Goal: Task Accomplishment & Management: Use online tool/utility

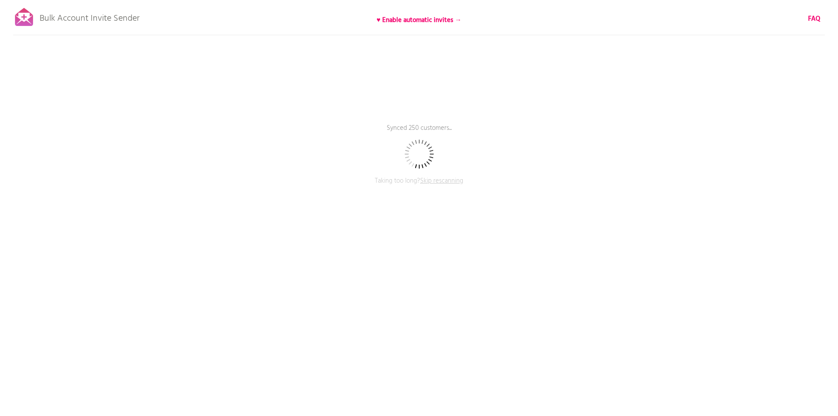
click at [447, 181] on span "Skip rescanning" at bounding box center [441, 180] width 43 height 11
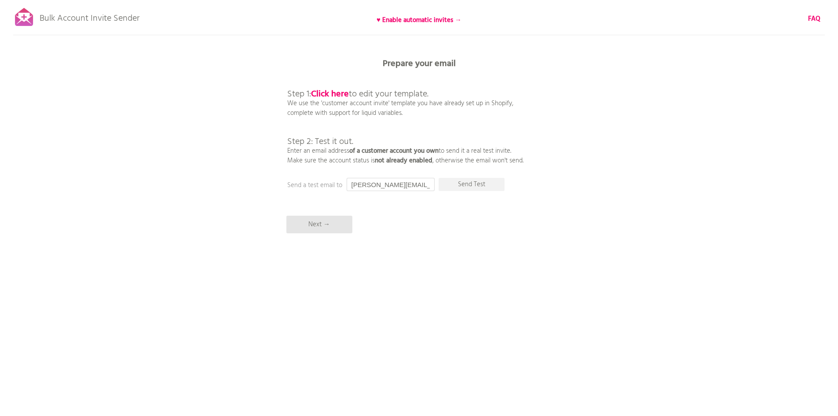
click at [408, 185] on input "[PERSON_NAME][EMAIL_ADDRESS][DOMAIN_NAME]" at bounding box center [391, 184] width 88 height 13
click at [393, 185] on input "[PERSON_NAME][EMAIL_ADDRESS][DOMAIN_NAME]" at bounding box center [391, 184] width 88 height 13
click at [51, 18] on p "Bulk Account Invite Sender" at bounding box center [90, 16] width 100 height 22
click at [367, 184] on input "[PERSON_NAME][EMAIL_ADDRESS][DOMAIN_NAME]" at bounding box center [391, 184] width 88 height 13
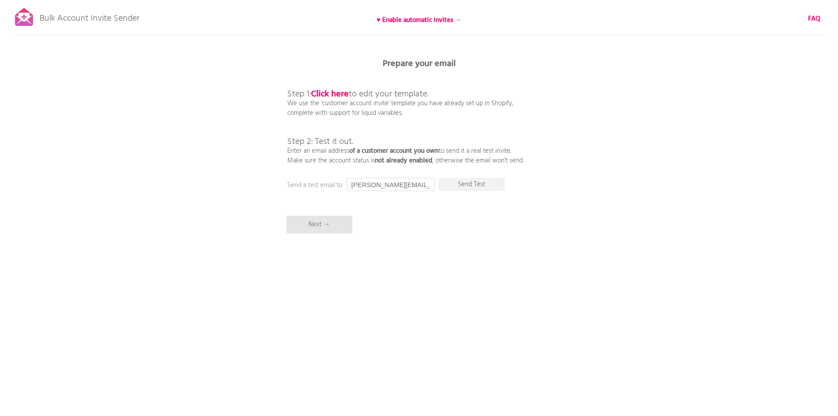
click at [386, 185] on input "[PERSON_NAME][EMAIL_ADDRESS][DOMAIN_NAME]" at bounding box center [391, 184] width 88 height 13
click at [382, 184] on input "kasmin" at bounding box center [391, 184] width 88 height 13
paste input "@[DOMAIN_NAME]"
click at [470, 184] on p "Send Test" at bounding box center [471, 184] width 66 height 13
click at [400, 183] on input "[EMAIL_ADDRESS][DOMAIN_NAME]" at bounding box center [391, 184] width 88 height 13
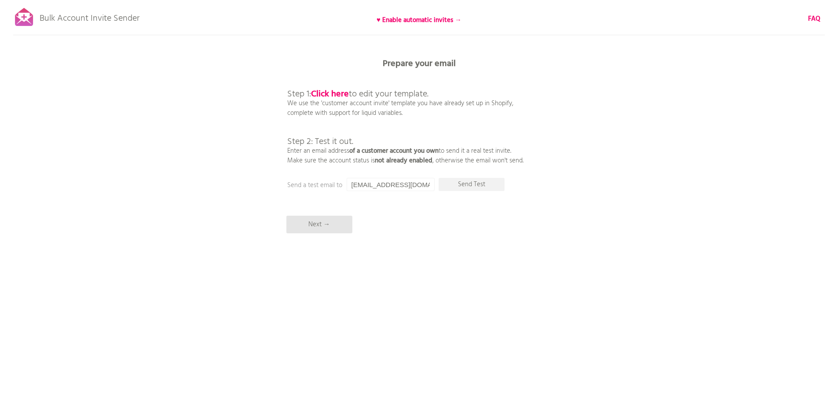
click at [455, 299] on div "Bulk Account Invite Sender ♥ Enable automatic invites → FAQ Skipped syncing cus…" at bounding box center [419, 154] width 838 height 308
click at [383, 179] on input "[EMAIL_ADDRESS][DOMAIN_NAME]" at bounding box center [391, 184] width 88 height 13
paste input ".[EMAIL_ADDRESS]"
type input "[EMAIL_ADDRESS][DOMAIN_NAME]"
click at [481, 182] on p "Send Test" at bounding box center [471, 184] width 66 height 13
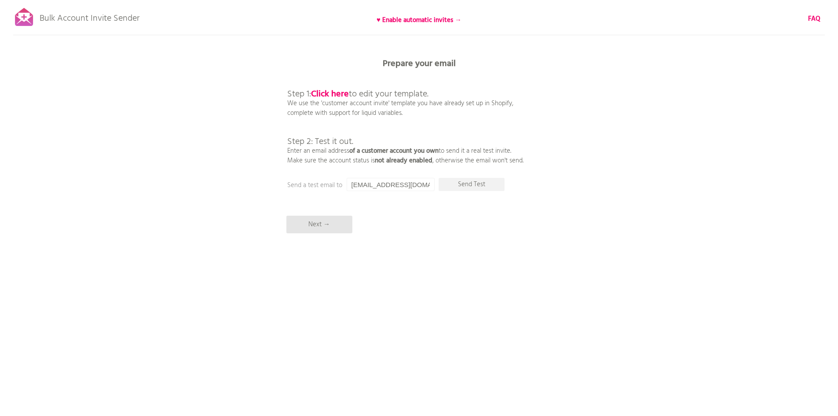
click at [203, 165] on div "Bulk Account Invite Sender ♥ Enable automatic invites → FAQ Skipped syncing cus…" at bounding box center [419, 154] width 838 height 308
click at [337, 90] on b "Click here" at bounding box center [330, 94] width 38 height 14
click at [200, 129] on div "Bulk Account Invite Sender ♥ Enable automatic invites → FAQ Skipped syncing cus…" at bounding box center [419, 154] width 838 height 308
click at [201, 56] on div "Bulk Account Invite Sender ♥ Enable automatic invites → FAQ Skipped syncing cus…" at bounding box center [419, 154] width 838 height 308
click at [377, 151] on b "of a customer account you own" at bounding box center [393, 151] width 89 height 11
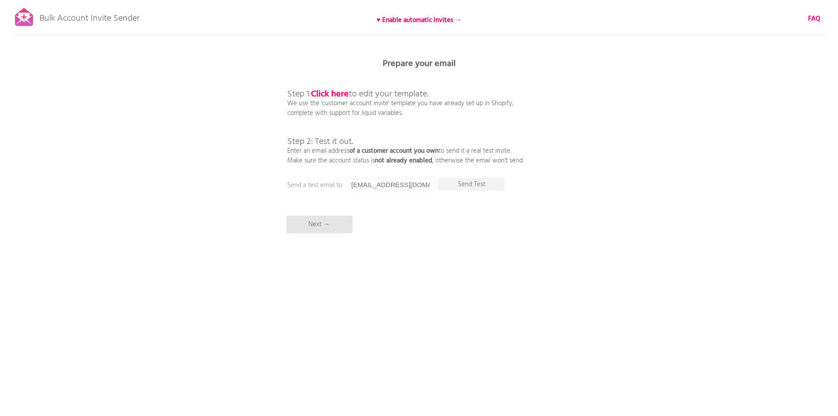
click at [348, 159] on p "Step 1: Click here to edit your template. We use the 'customer account invite' …" at bounding box center [405, 117] width 236 height 95
click at [24, 17] on div at bounding box center [24, 17] width 22 height 22
click at [411, 63] on b "Prepare your email" at bounding box center [419, 64] width 73 height 14
click at [198, 183] on div "Bulk Account Invite Sender ♥ Enable automatic invites → FAQ Skipped syncing cus…" at bounding box center [419, 154] width 838 height 308
click at [691, 62] on div "Bulk Account Invite Sender ♥ Enable automatic invites → FAQ Skipped syncing cus…" at bounding box center [419, 154] width 838 height 308
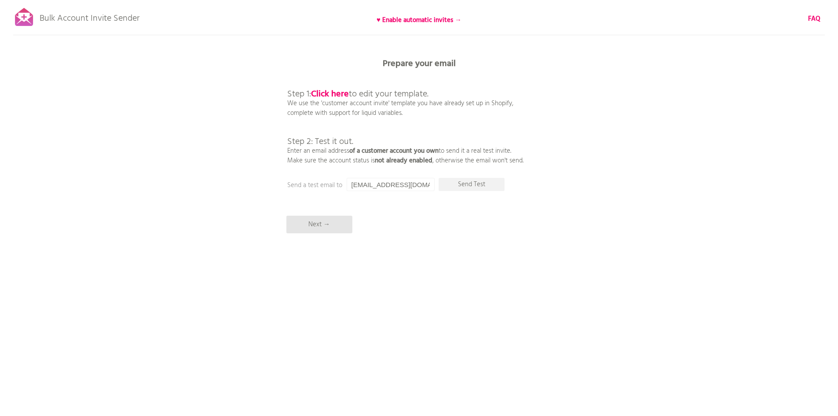
click at [71, 22] on p "Bulk Account Invite Sender" at bounding box center [90, 16] width 100 height 22
click at [814, 17] on b "FAQ" at bounding box center [814, 19] width 12 height 11
